Goal: Task Accomplishment & Management: Complete application form

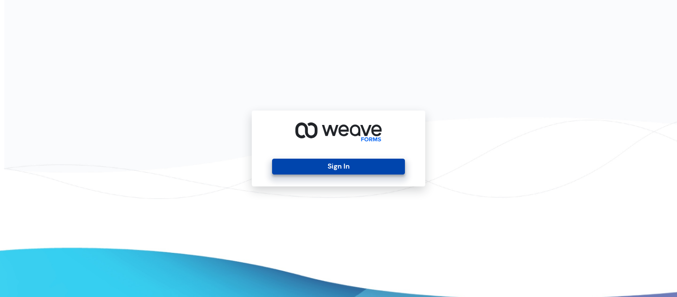
click at [334, 161] on button "Sign In" at bounding box center [338, 167] width 132 height 16
click at [333, 161] on button "Sign In" at bounding box center [338, 167] width 132 height 16
